Goal: Navigation & Orientation: Find specific page/section

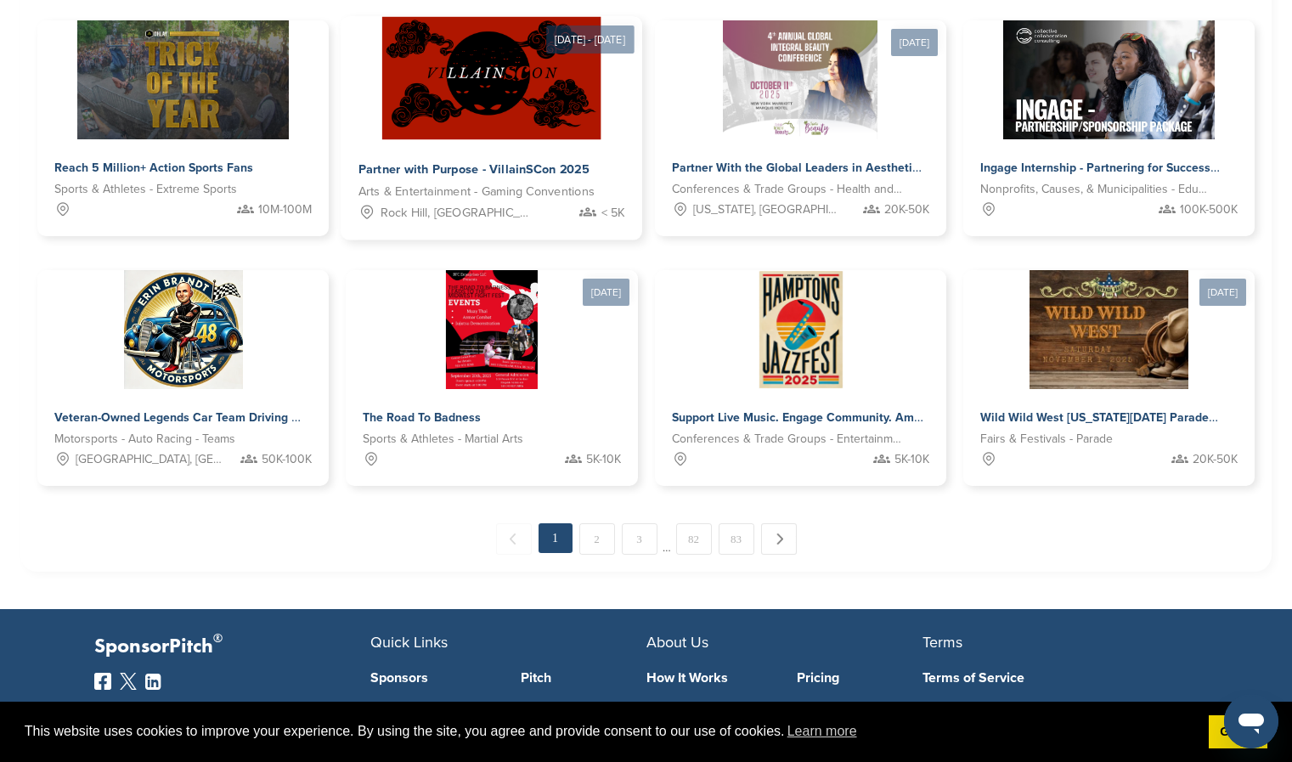
scroll to position [811, 0]
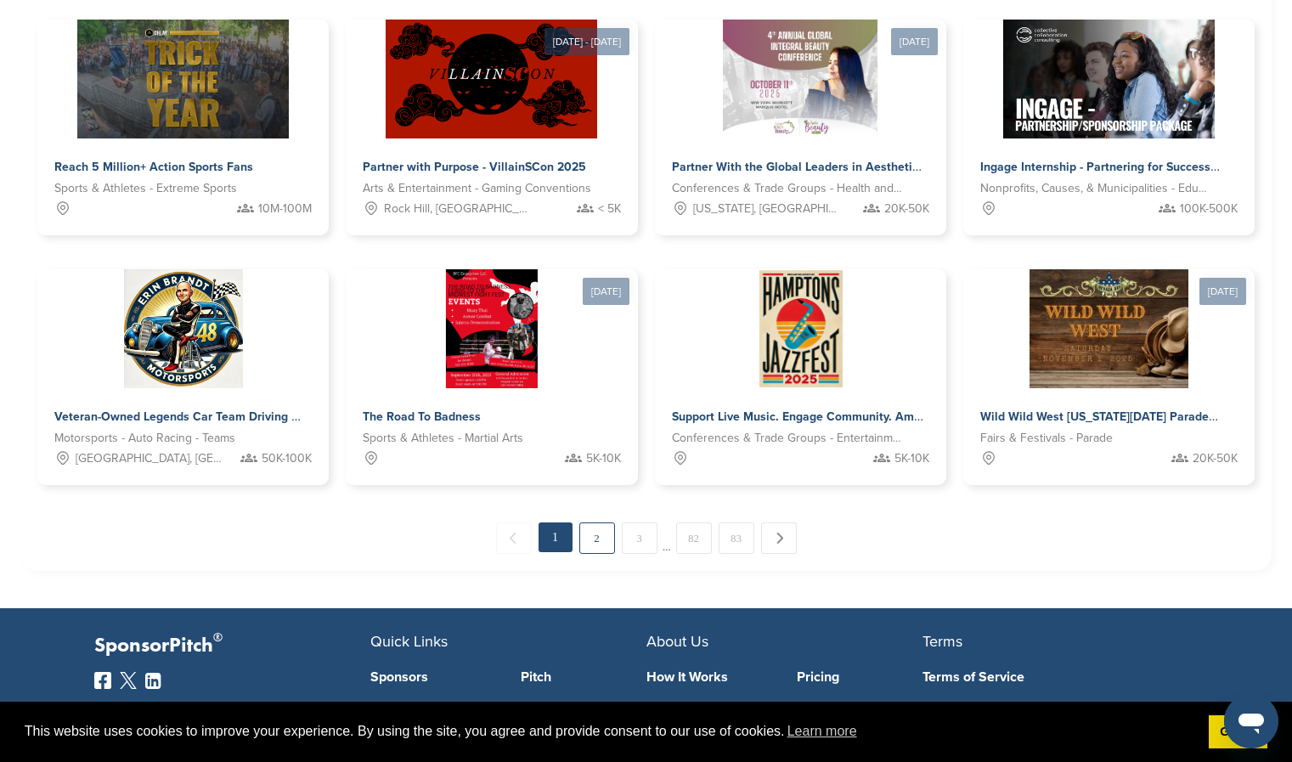
click at [606, 538] on link "2" at bounding box center [597, 537] width 36 height 31
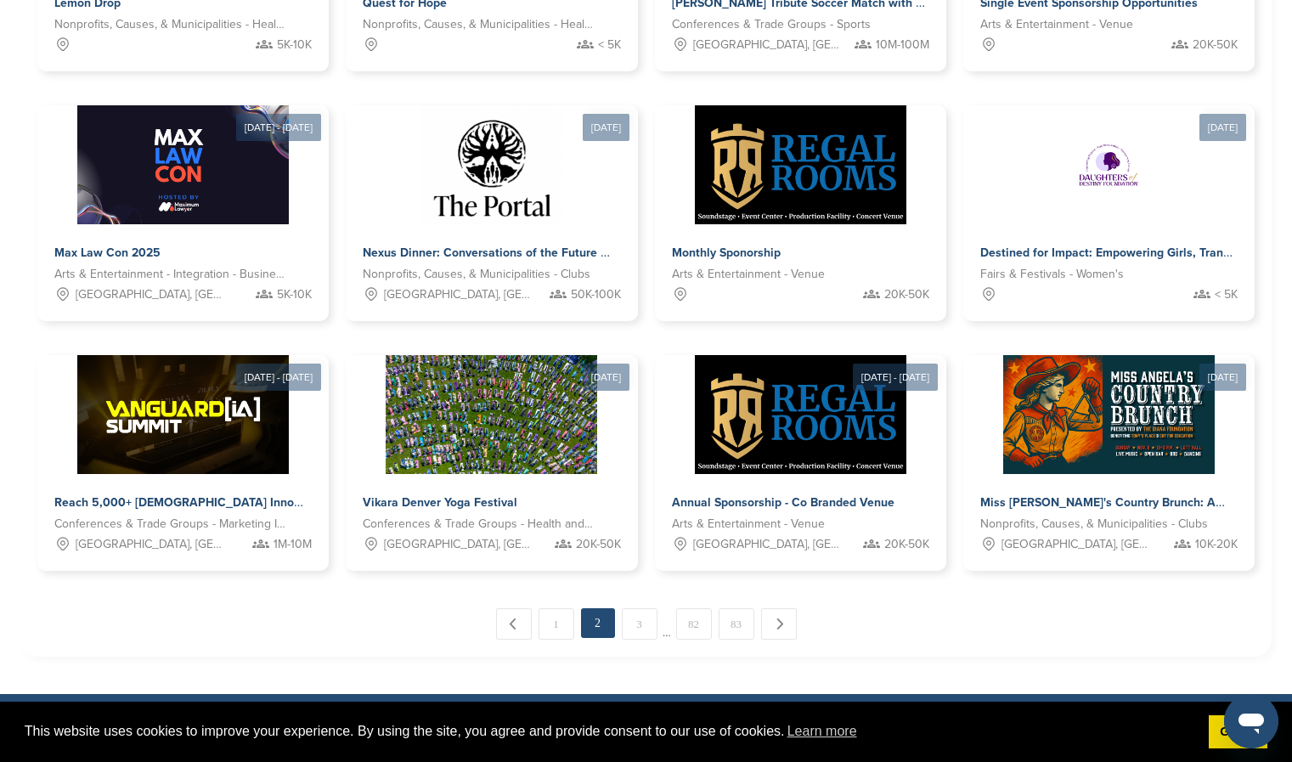
scroll to position [726, 0]
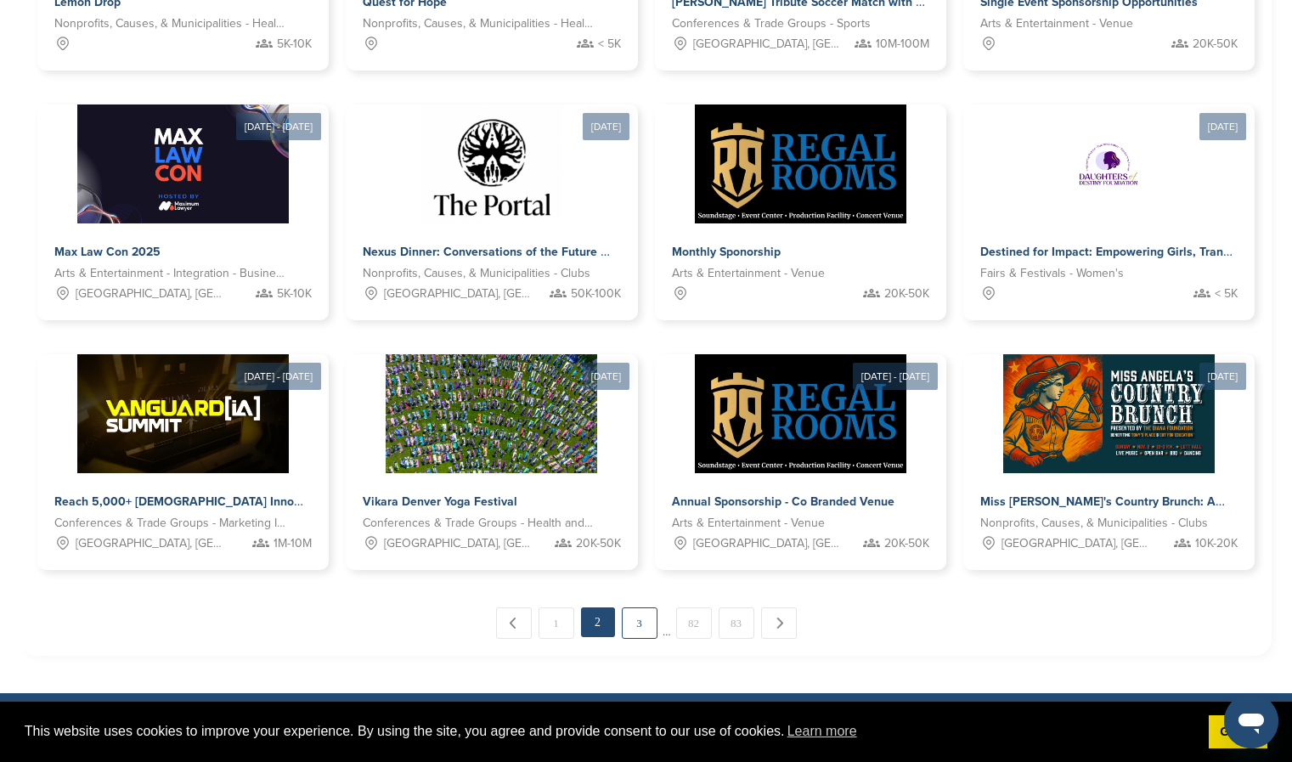
click at [631, 621] on link "3" at bounding box center [640, 622] width 36 height 31
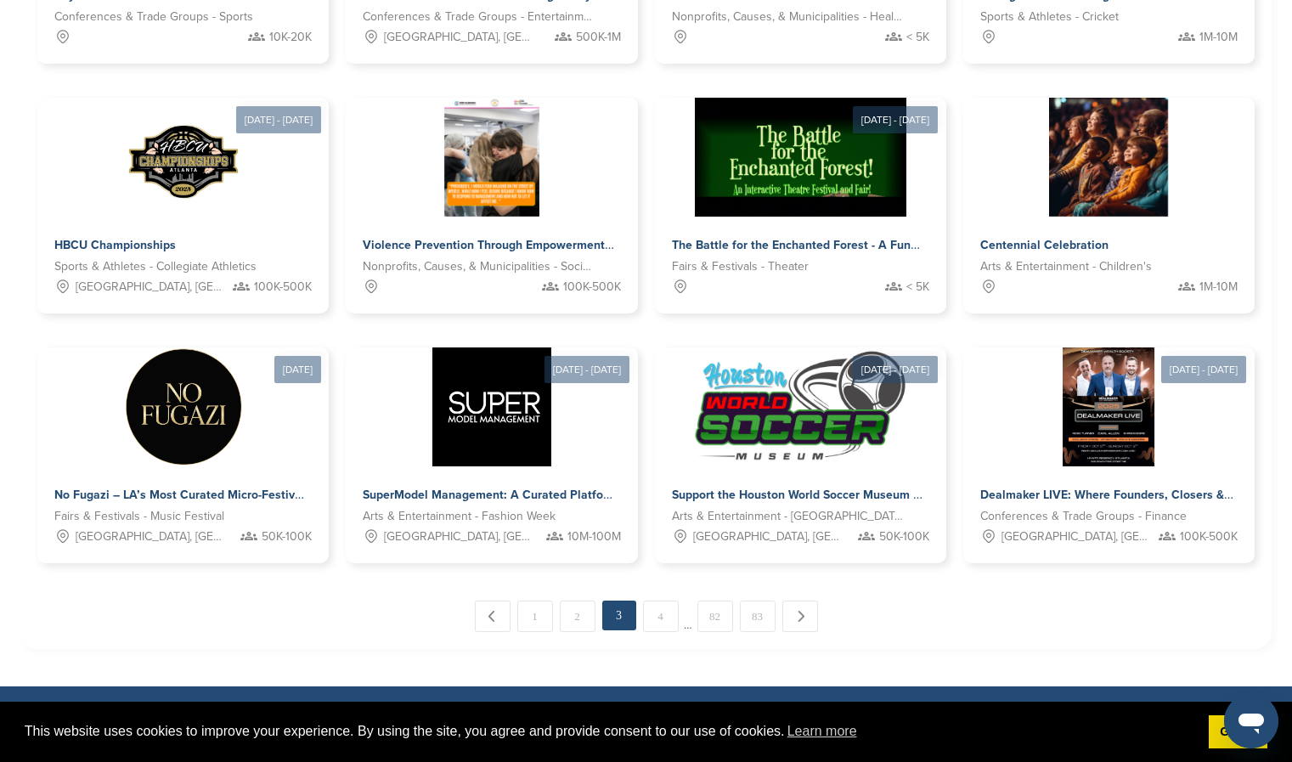
scroll to position [734, 0]
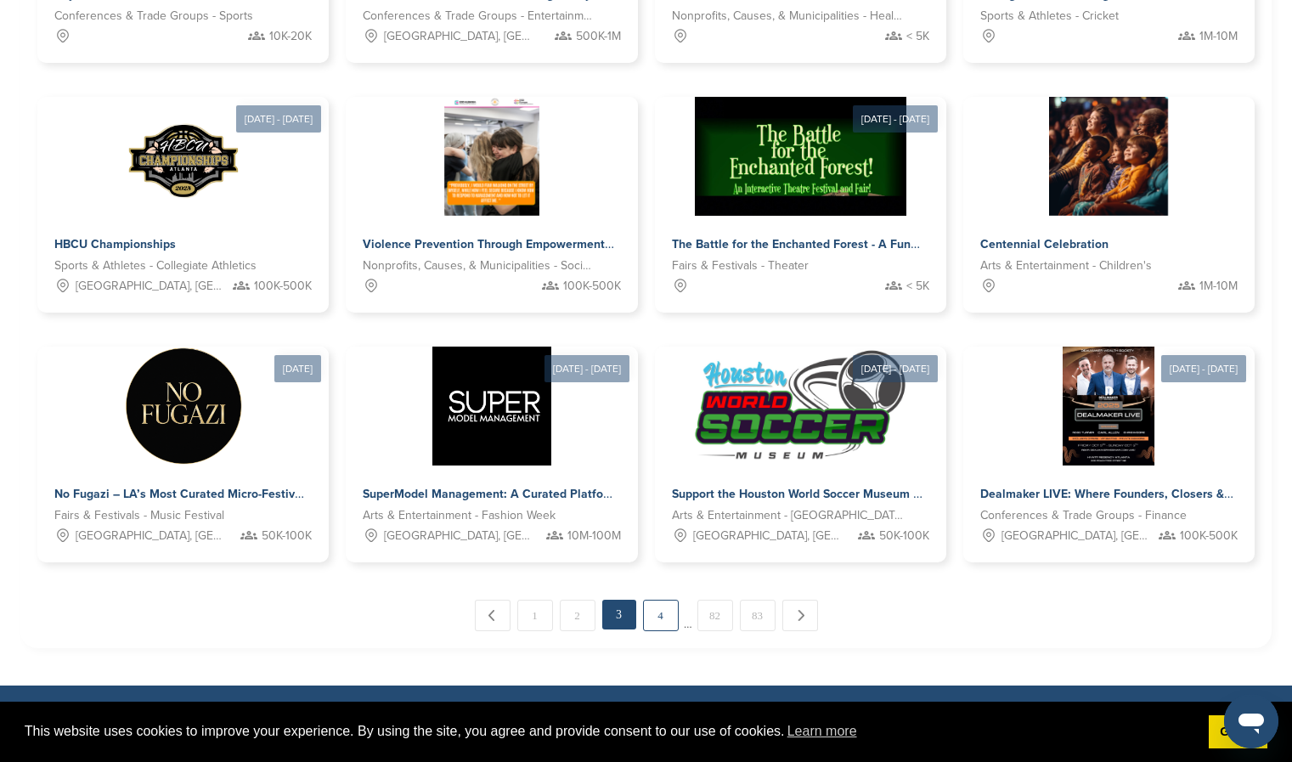
click at [665, 622] on link "4" at bounding box center [661, 615] width 36 height 31
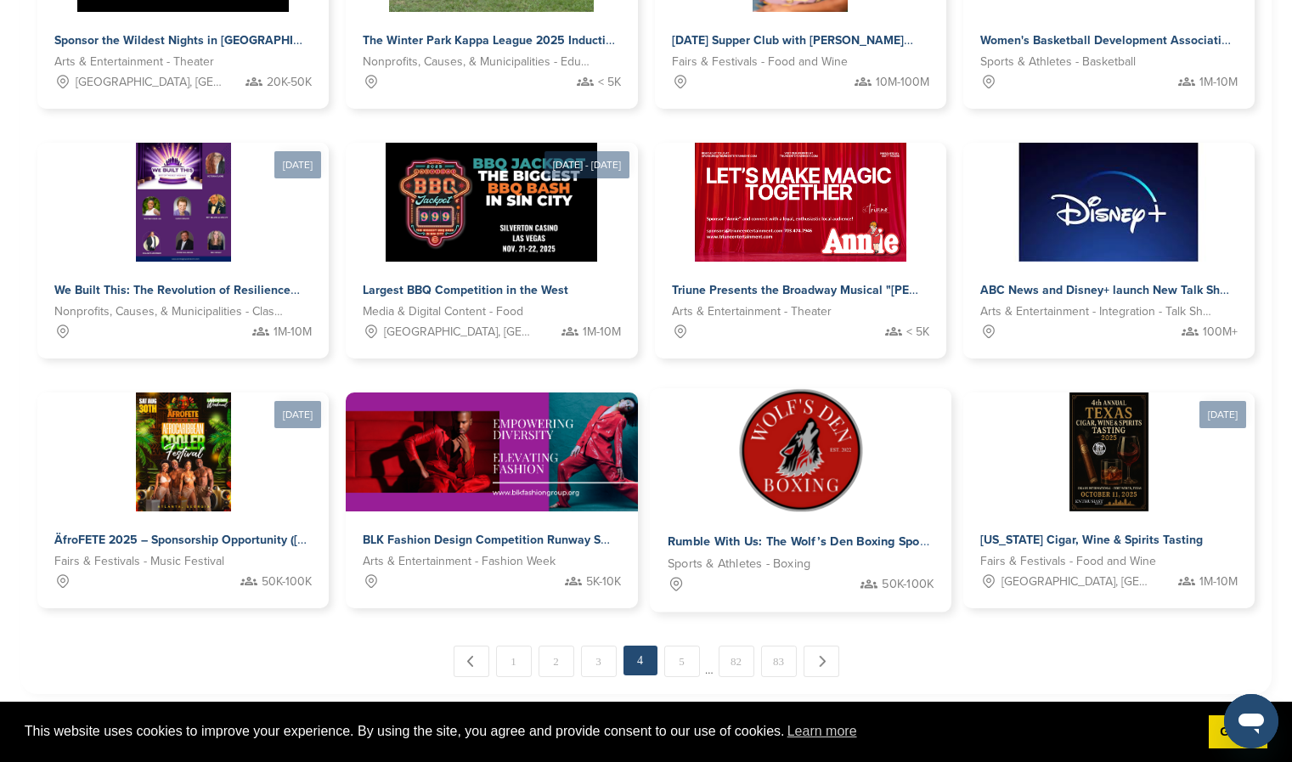
scroll to position [689, 0]
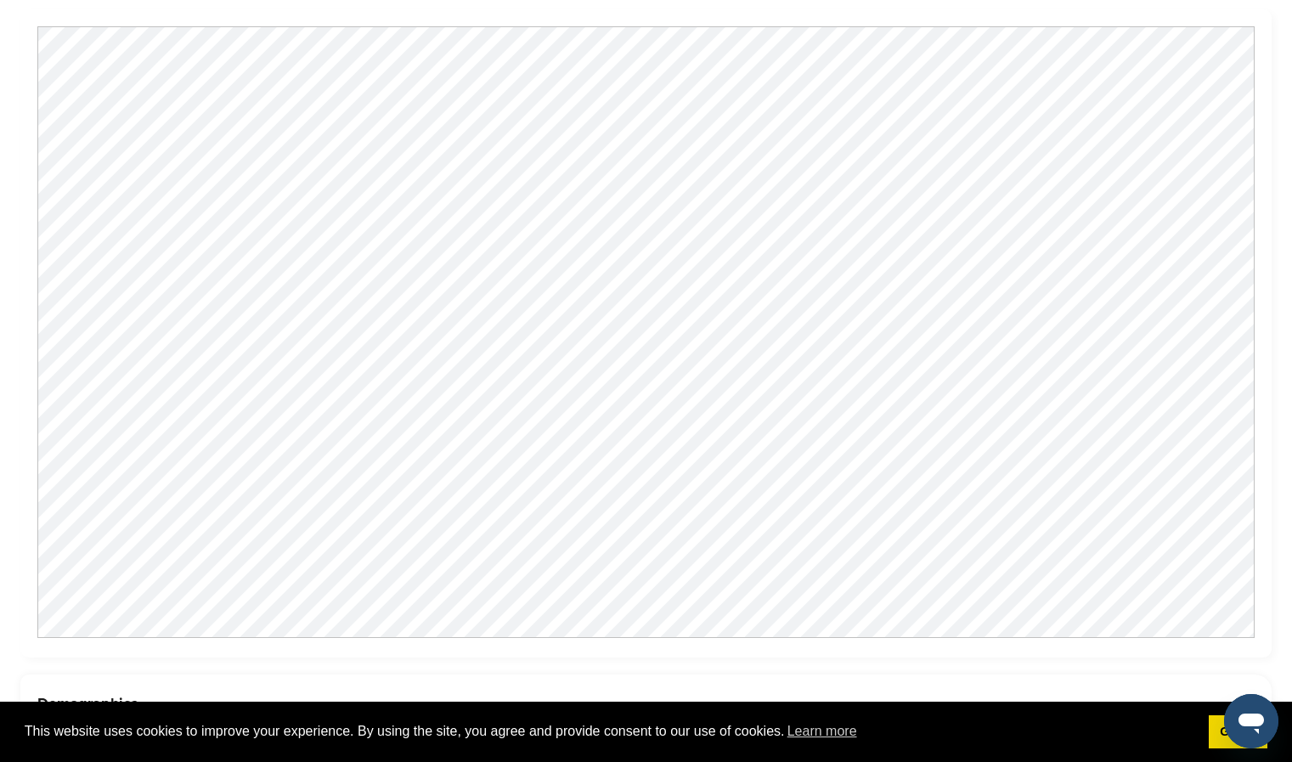
scroll to position [1293, 0]
